Goal: Information Seeking & Learning: Learn about a topic

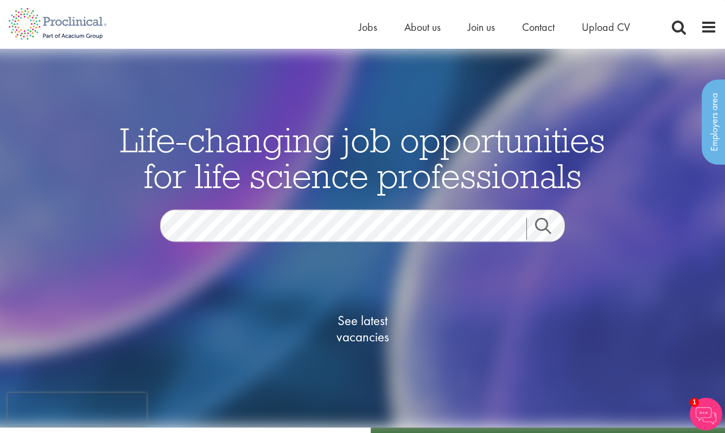
click at [378, 29] on ul "Home Jobs About us Join us Contact Upload CV" at bounding box center [507, 27] width 298 height 16
click at [376, 29] on ul "Home Jobs About us Join us Contact Upload CV" at bounding box center [507, 27] width 298 height 16
click at [366, 30] on span "Jobs" at bounding box center [367, 27] width 18 height 14
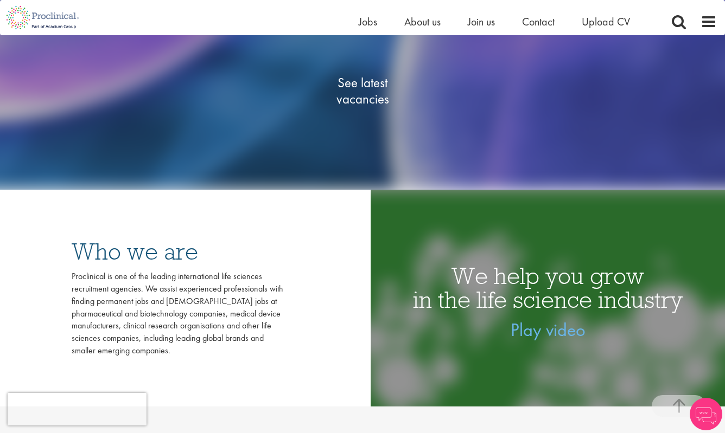
scroll to position [228, 0]
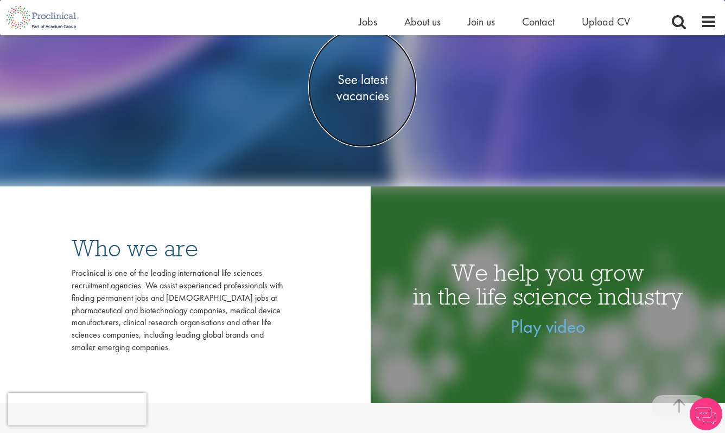
click at [369, 85] on span "See latest vacancies" at bounding box center [362, 88] width 108 height 33
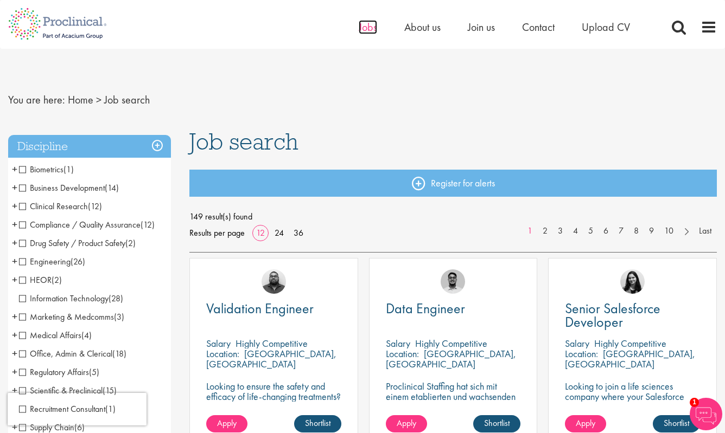
click at [374, 32] on span "Jobs" at bounding box center [367, 27] width 18 height 14
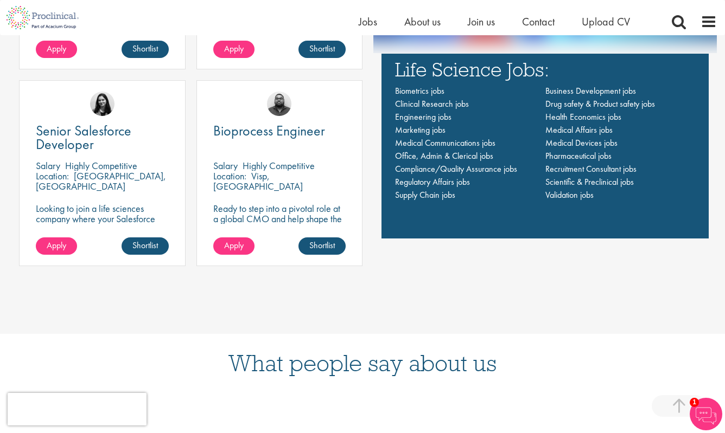
scroll to position [873, 0]
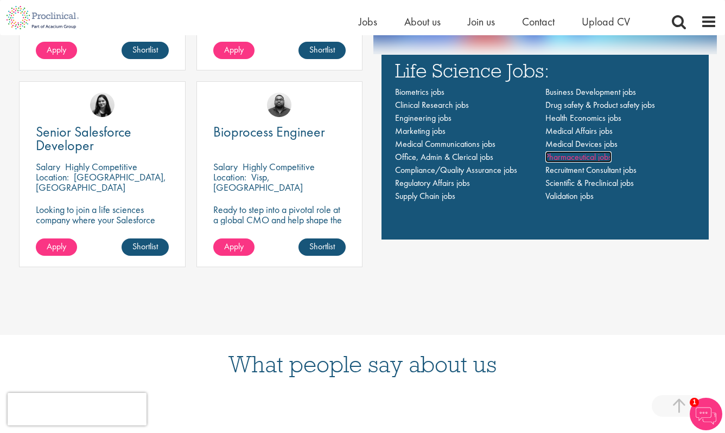
click at [563, 158] on span "Pharmaceutical jobs" at bounding box center [578, 156] width 66 height 11
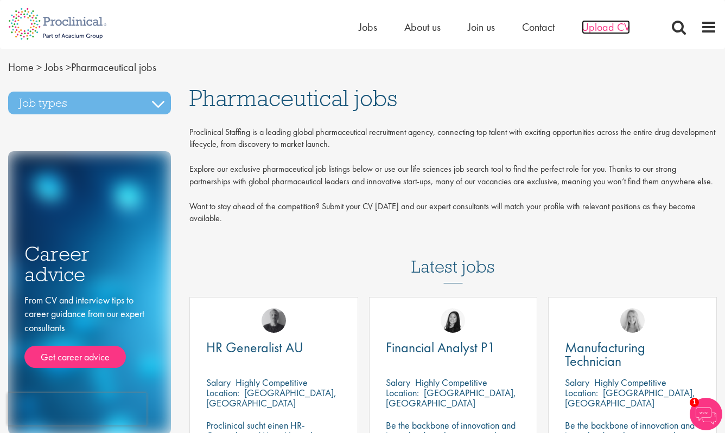
click at [598, 21] on span "Upload CV" at bounding box center [605, 27] width 48 height 14
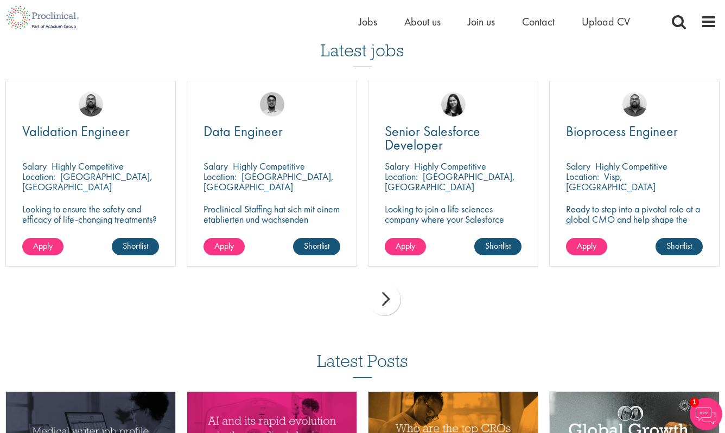
scroll to position [745, 0]
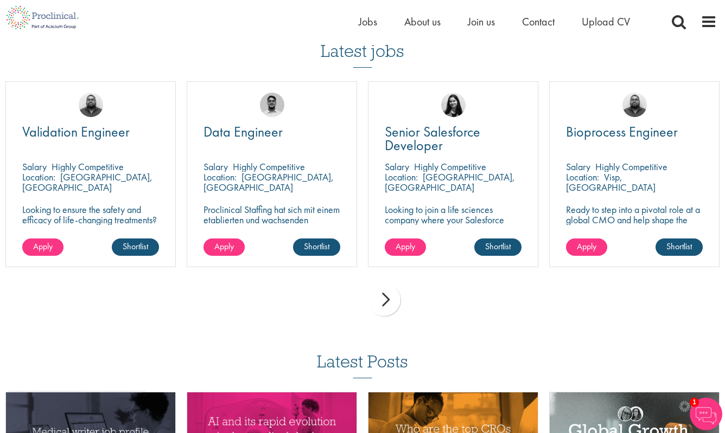
click at [383, 292] on div "next" at bounding box center [384, 300] width 33 height 33
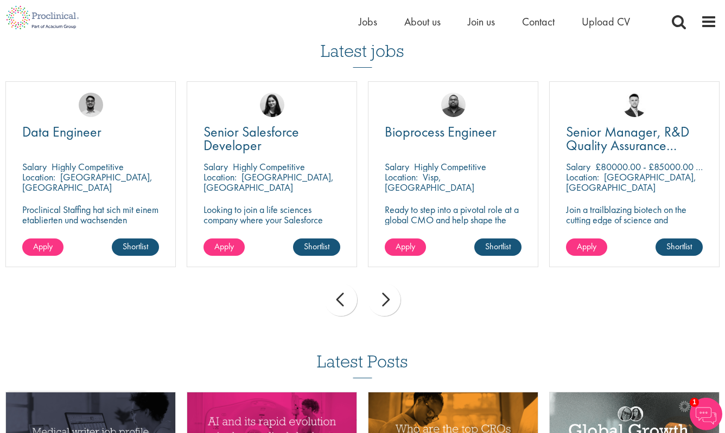
click at [383, 287] on div "next" at bounding box center [384, 300] width 33 height 33
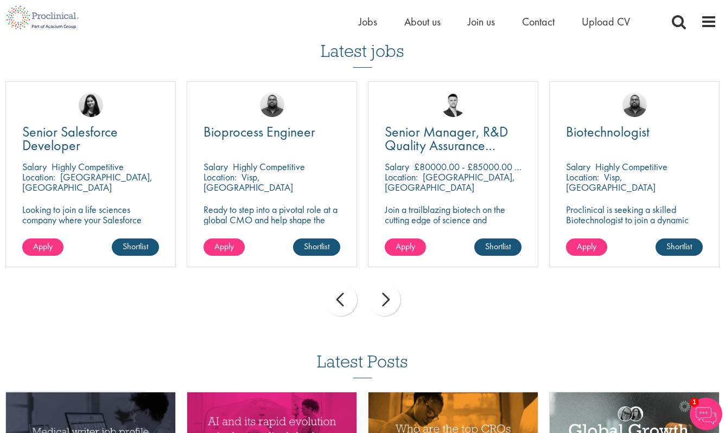
click at [384, 290] on div "next" at bounding box center [384, 300] width 33 height 33
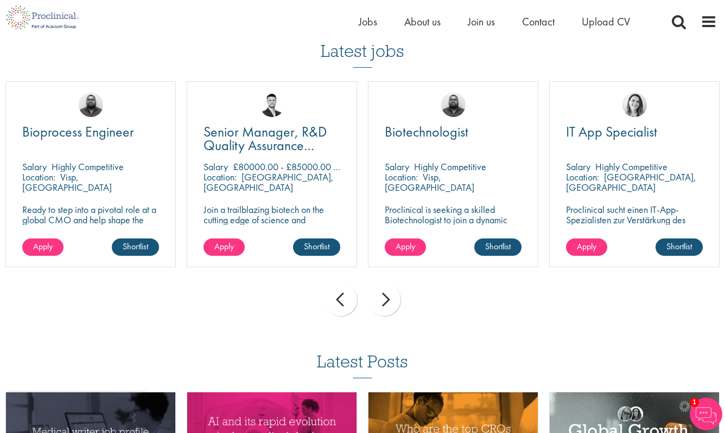
click at [388, 289] on div "next" at bounding box center [384, 300] width 33 height 33
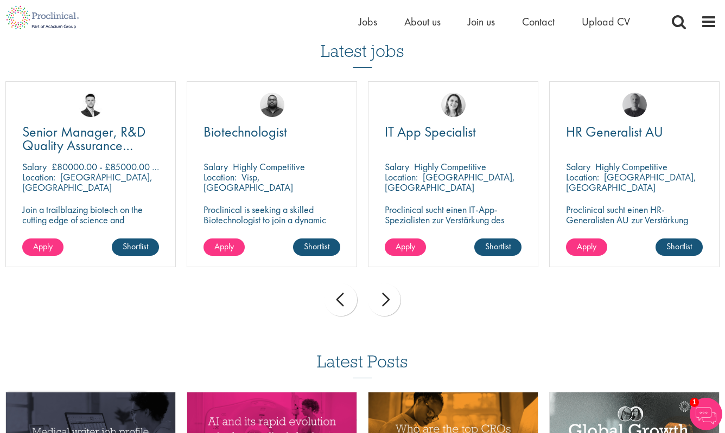
click at [388, 289] on div "next" at bounding box center [384, 300] width 33 height 33
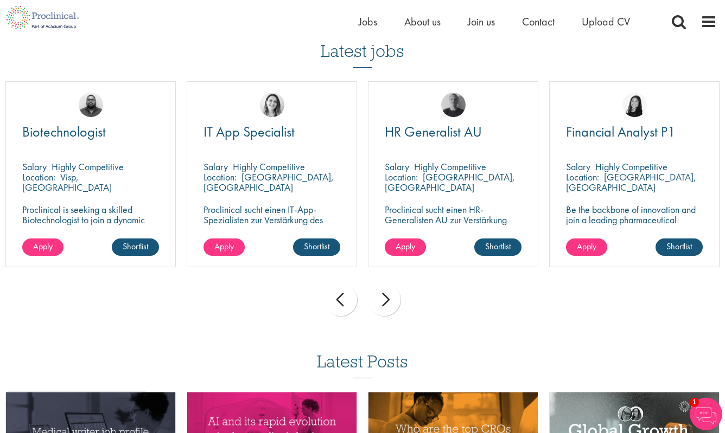
click at [388, 289] on div "next" at bounding box center [384, 300] width 33 height 33
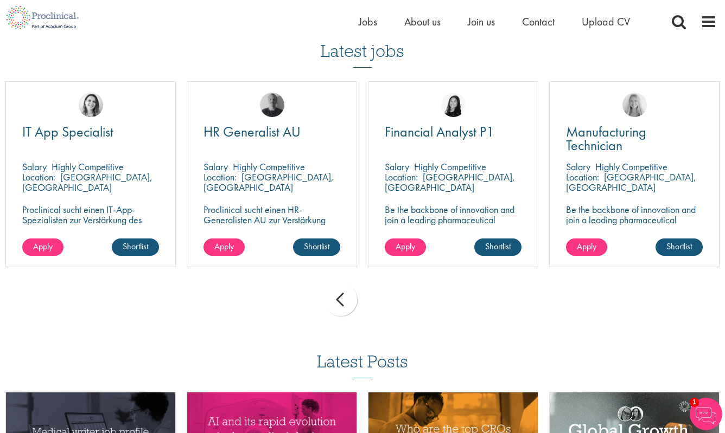
click at [388, 289] on div "prev next" at bounding box center [362, 301] width 725 height 47
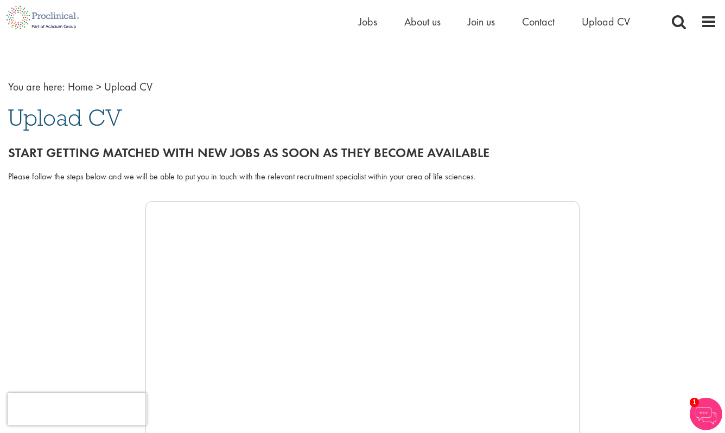
scroll to position [0, 0]
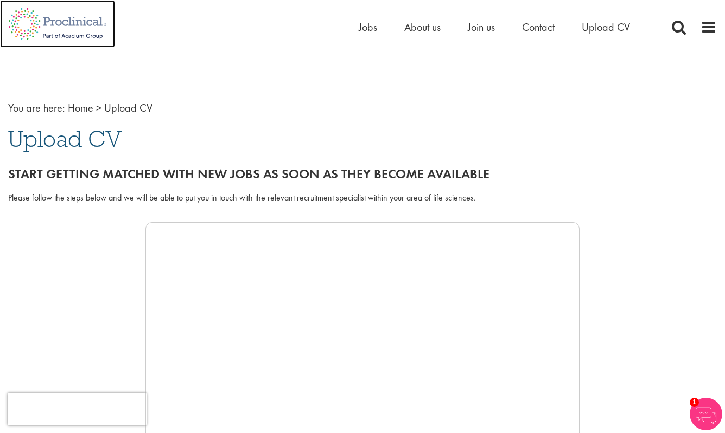
click at [62, 26] on img at bounding box center [57, 24] width 115 height 48
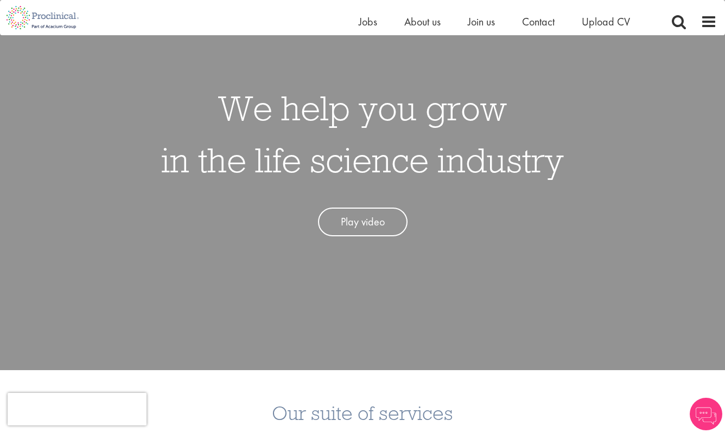
scroll to position [105, 0]
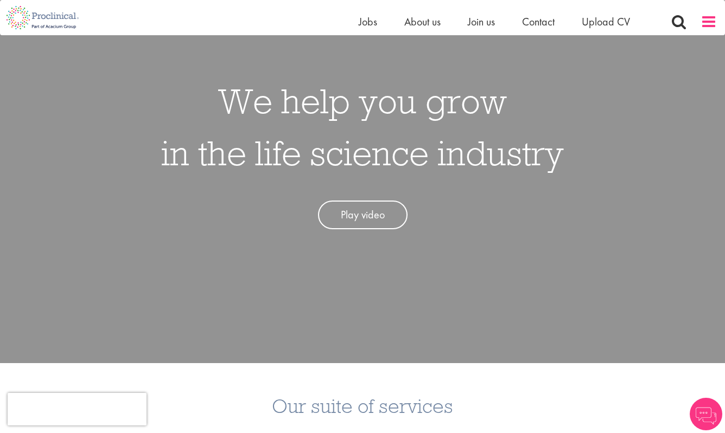
click at [706, 24] on span at bounding box center [708, 22] width 16 height 16
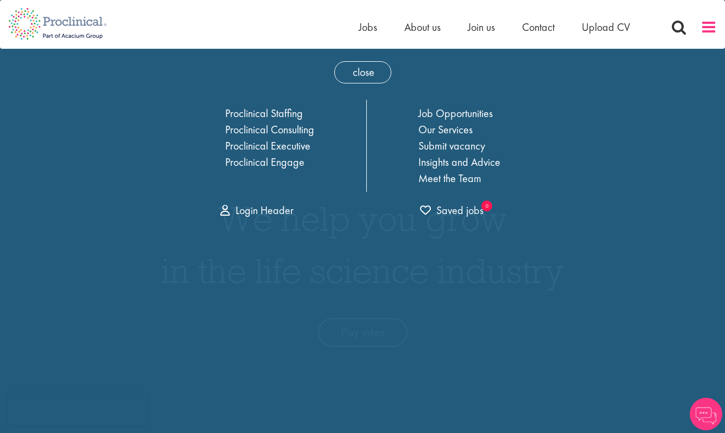
scroll to position [0, 0]
click at [464, 146] on link "Submit vacancy" at bounding box center [451, 147] width 67 height 14
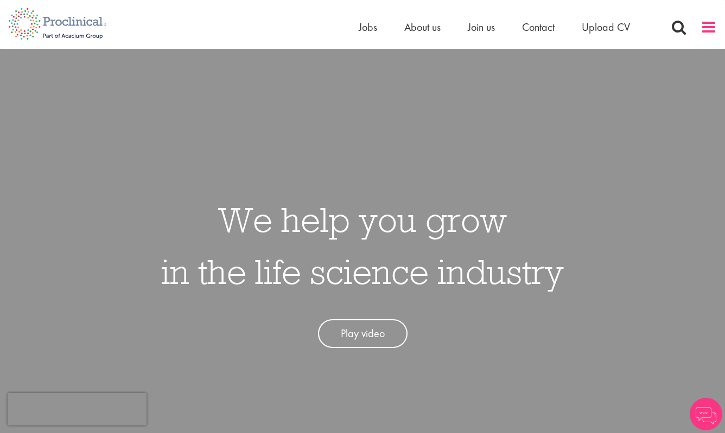
click at [703, 27] on span at bounding box center [708, 27] width 16 height 16
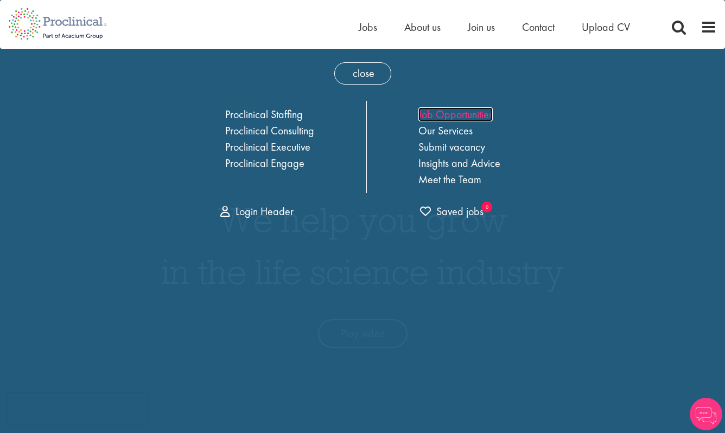
click at [468, 117] on link "Job Opportunities" at bounding box center [455, 114] width 74 height 14
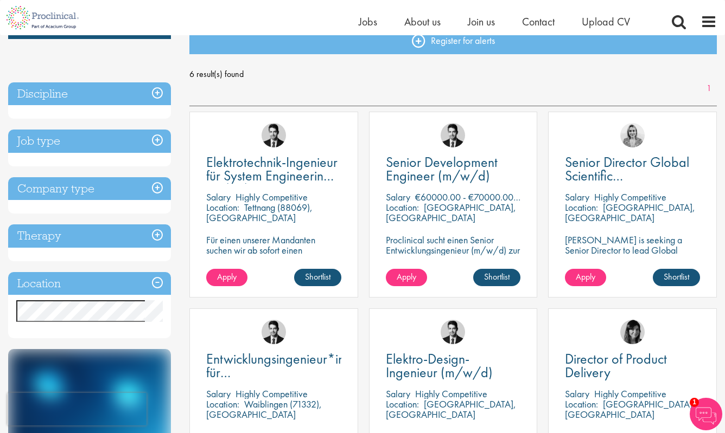
scroll to position [125, 0]
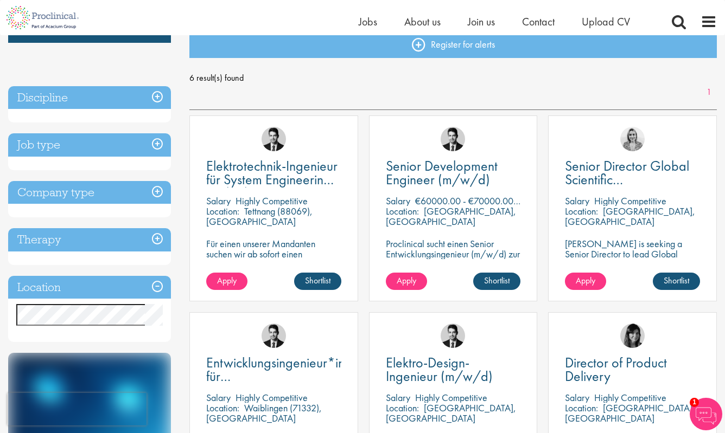
click at [158, 146] on h3 "Job type" at bounding box center [89, 144] width 163 height 23
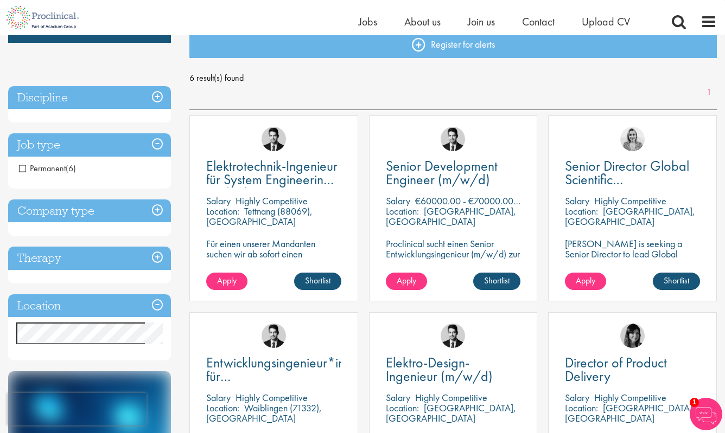
click at [163, 213] on h3 "Company type" at bounding box center [89, 211] width 163 height 23
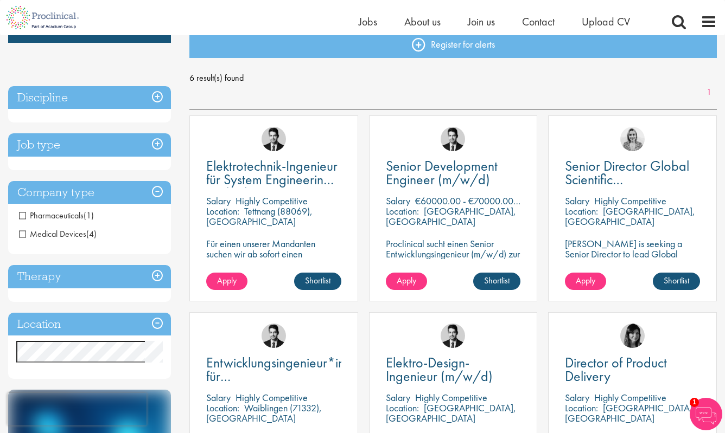
click at [24, 218] on span "Pharmaceuticals" at bounding box center [51, 215] width 65 height 11
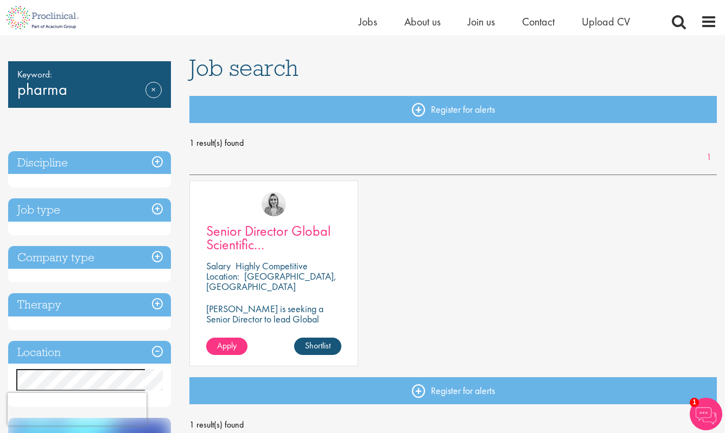
scroll to position [61, 0]
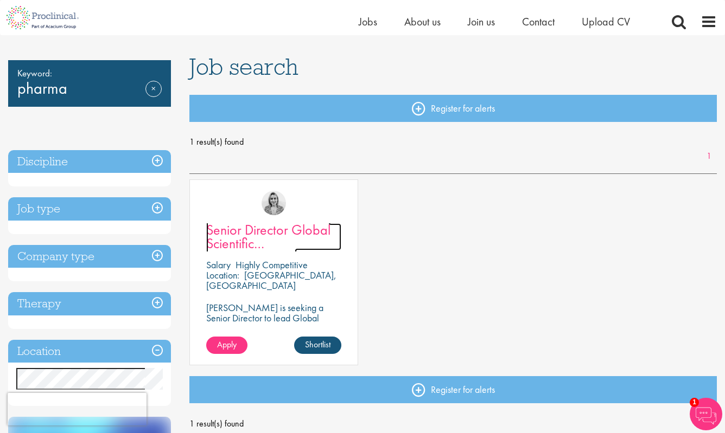
click at [240, 238] on span "Senior Director Global Scientific Communications" at bounding box center [268, 244] width 124 height 46
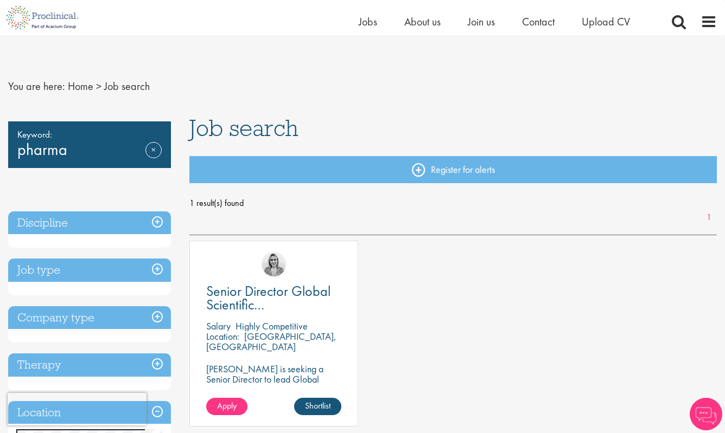
scroll to position [61, 0]
